Goal: Navigation & Orientation: Find specific page/section

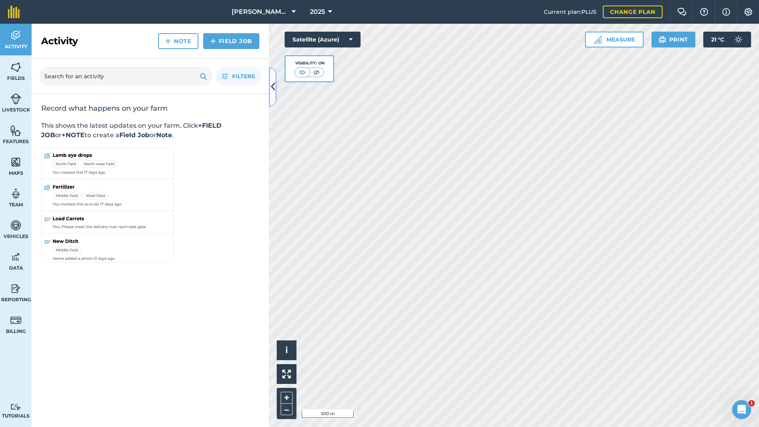
click at [272, 97] on button at bounding box center [273, 87] width 8 height 40
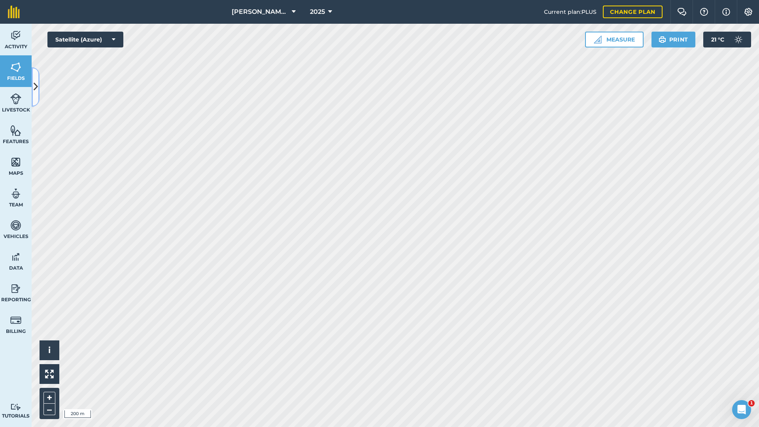
click at [35, 85] on icon at bounding box center [36, 87] width 4 height 14
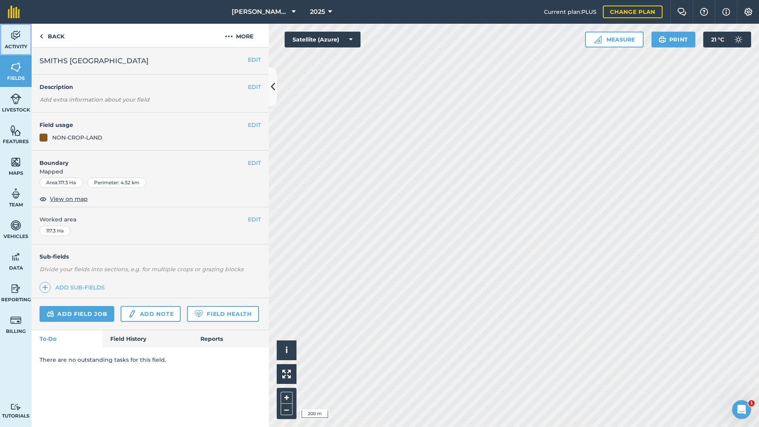
click at [12, 41] on link "Activity" at bounding box center [16, 40] width 32 height 32
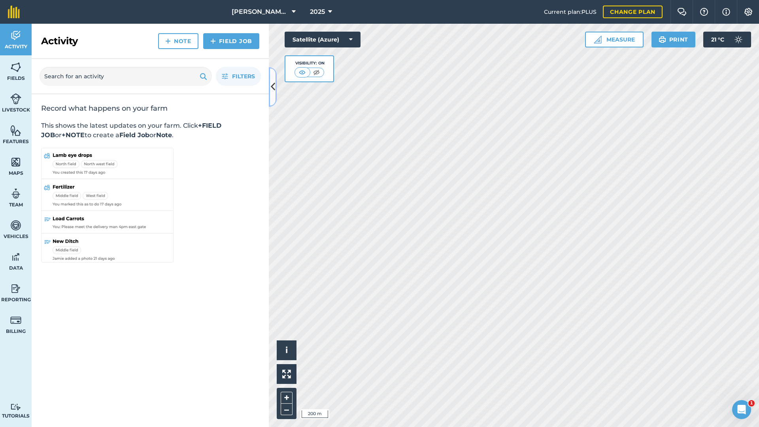
click at [274, 87] on icon at bounding box center [273, 87] width 4 height 14
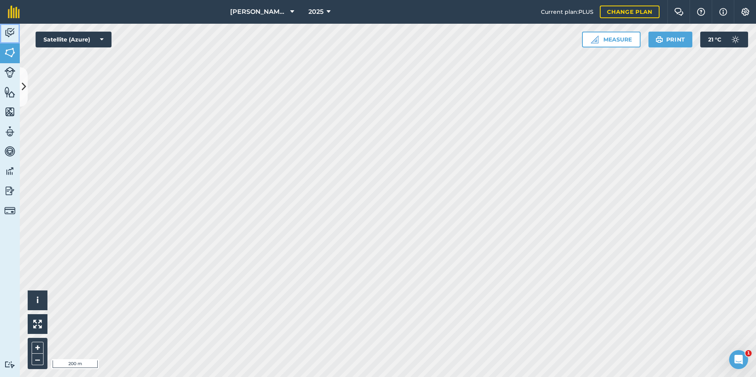
click at [4, 34] on img at bounding box center [9, 33] width 11 height 12
click at [8, 50] on img at bounding box center [9, 53] width 11 height 12
click at [6, 35] on img at bounding box center [9, 33] width 11 height 12
click at [9, 53] on img at bounding box center [9, 53] width 11 height 12
click at [15, 32] on img at bounding box center [9, 33] width 11 height 12
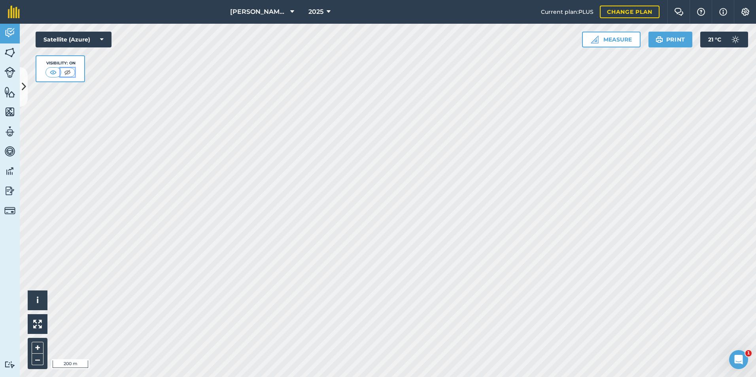
click at [68, 70] on img at bounding box center [67, 72] width 10 height 8
click at [51, 73] on img at bounding box center [54, 72] width 10 height 8
